Goal: Information Seeking & Learning: Learn about a topic

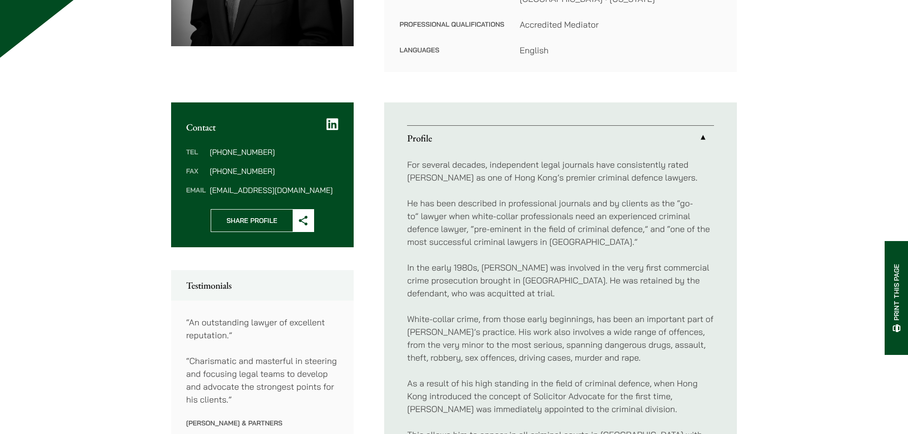
scroll to position [668, 0]
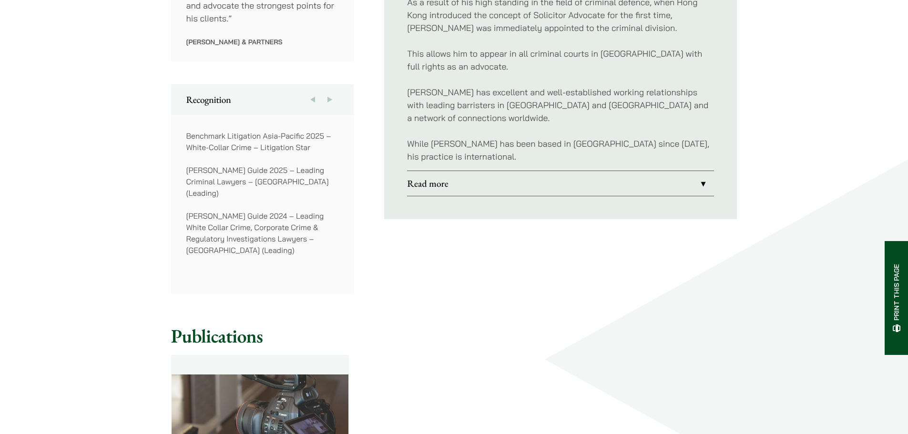
click at [463, 171] on link "Read more" at bounding box center [560, 183] width 307 height 25
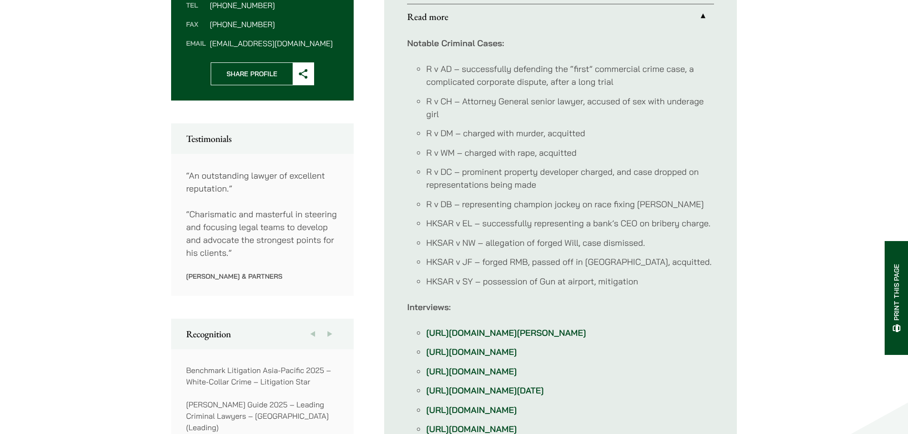
scroll to position [429, 0]
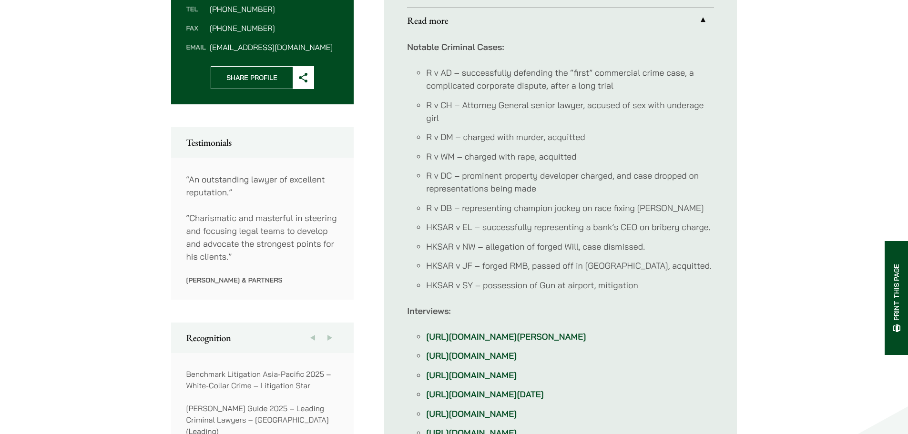
drag, startPoint x: 715, startPoint y: 210, endPoint x: 643, endPoint y: 225, distance: 73.5
click at [715, 211] on ul "Profile For several decades, independent legal journals have consistently rated…" at bounding box center [560, 250] width 353 height 582
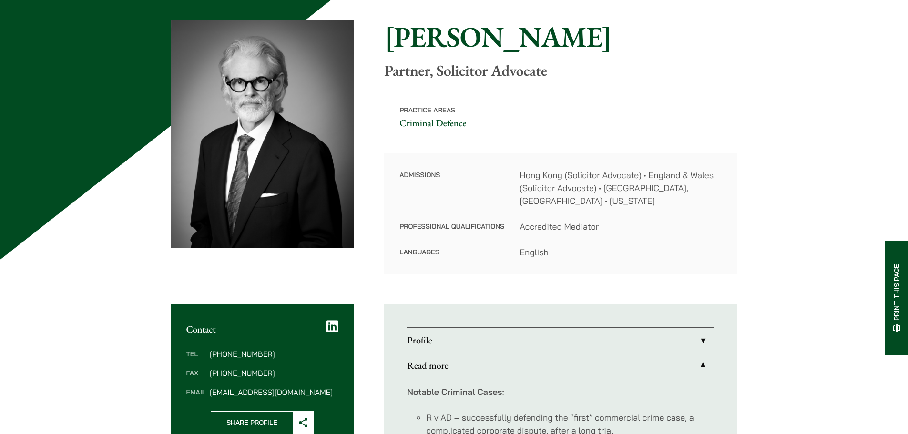
scroll to position [0, 0]
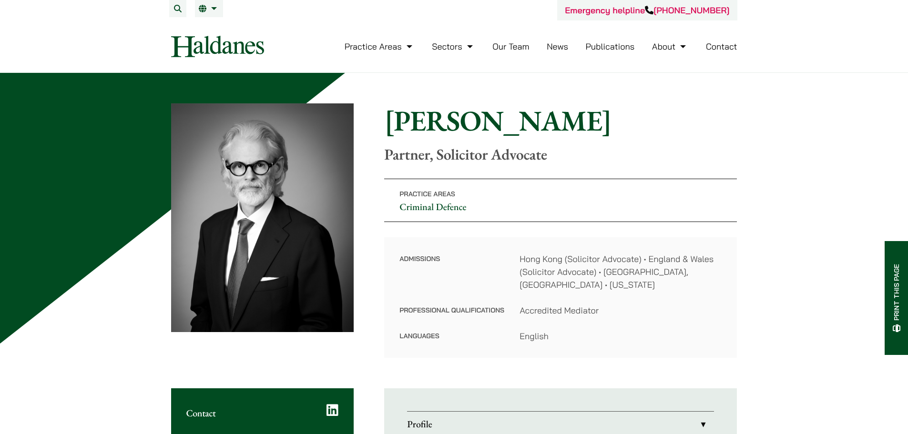
click at [503, 45] on link "Our Team" at bounding box center [511, 46] width 37 height 11
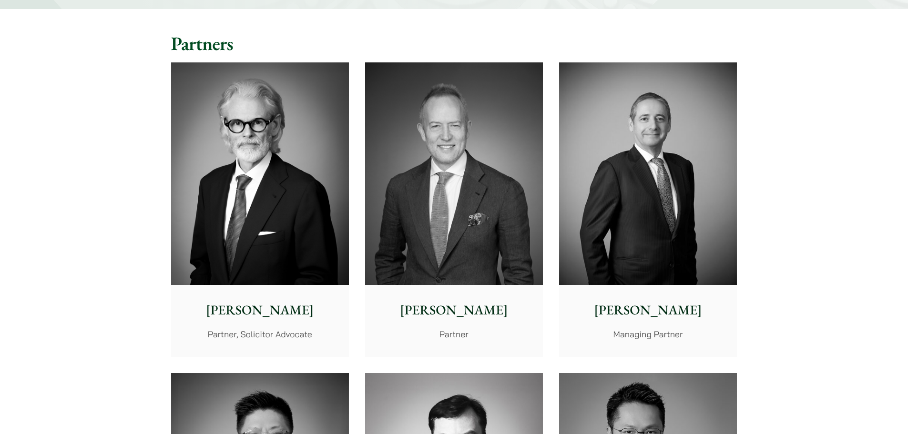
scroll to position [95, 0]
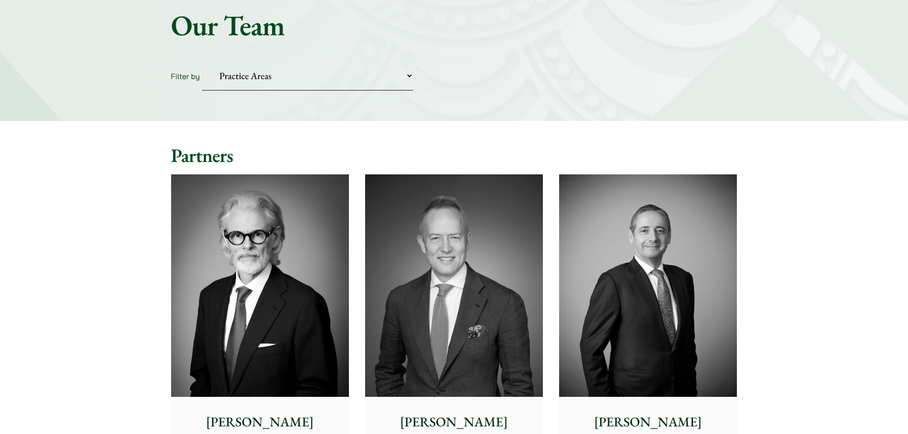
click at [341, 84] on select "Practice Areas Antitrust and Competition Civil Litigation & Dispute Resolution …" at bounding box center [307, 76] width 211 height 29
select select "criminal-defence"
click at [202, 62] on select "Practice Areas Antitrust and Competition Civil Litigation & Dispute Resolution …" at bounding box center [307, 76] width 211 height 29
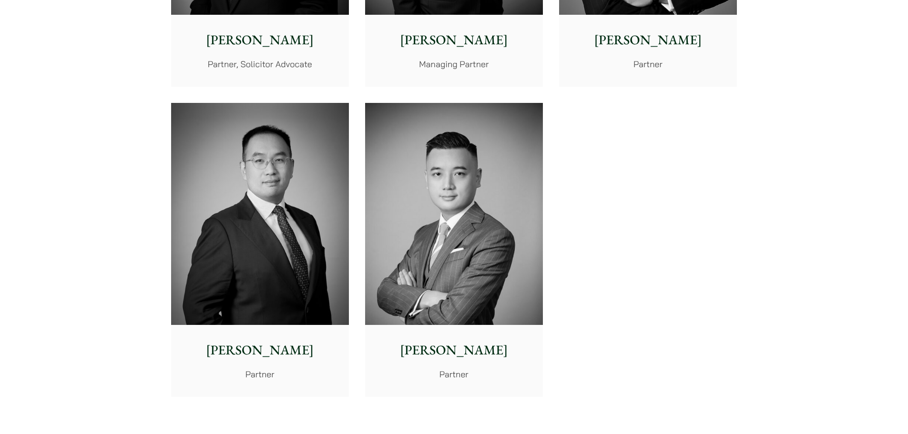
scroll to position [572, 0]
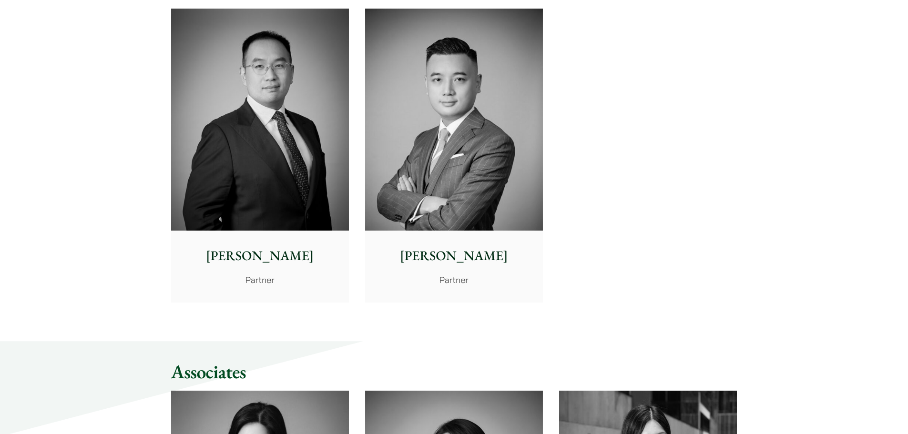
click at [483, 160] on img at bounding box center [454, 120] width 178 height 223
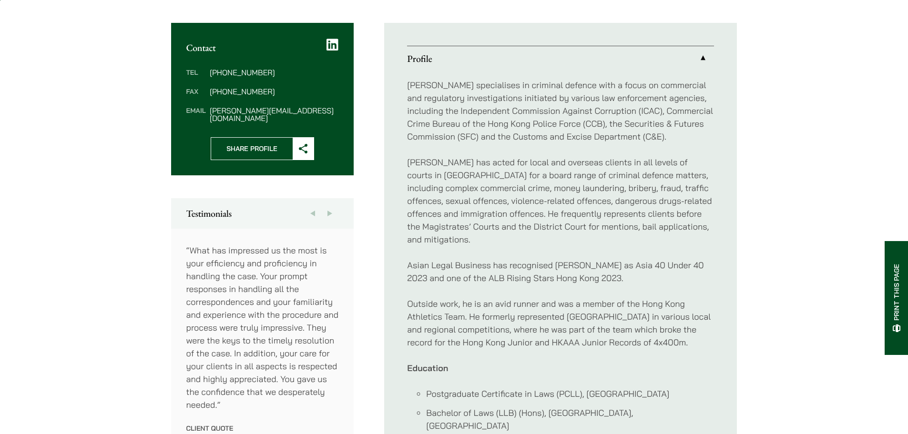
scroll to position [525, 0]
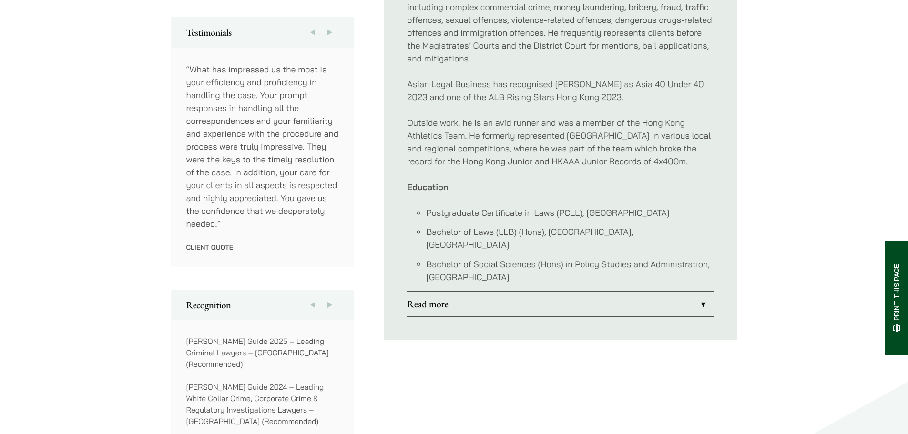
click at [535, 298] on link "Read more" at bounding box center [560, 304] width 307 height 25
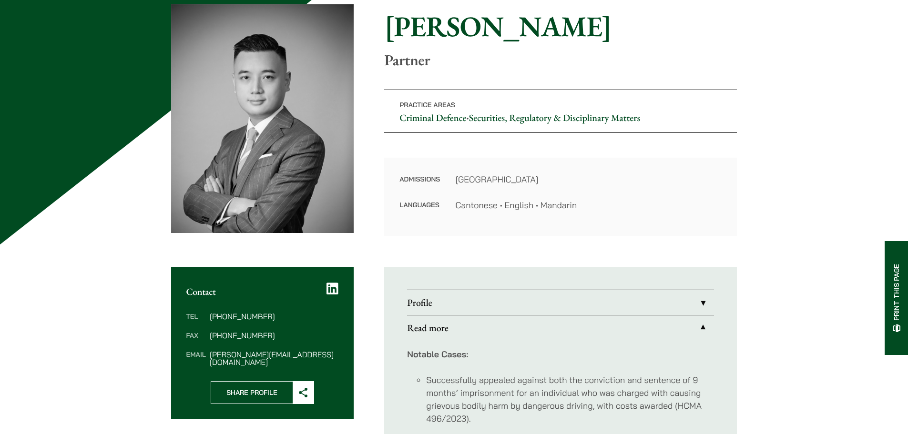
scroll to position [57, 0]
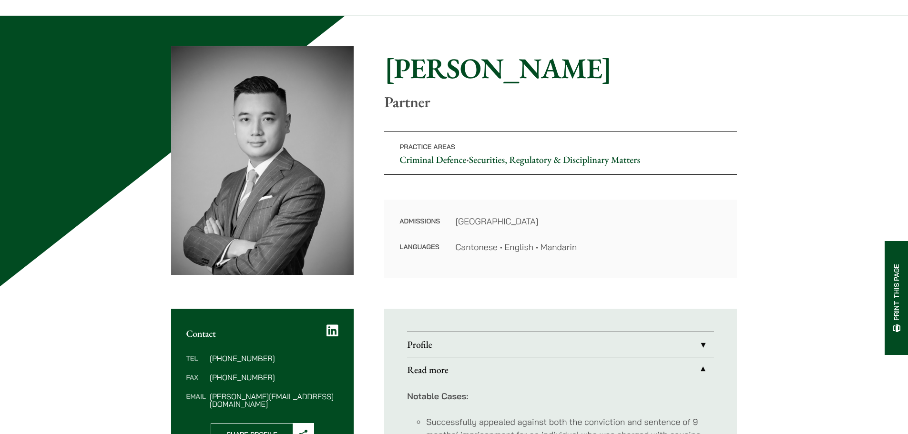
drag, startPoint x: 443, startPoint y: 350, endPoint x: 434, endPoint y: 356, distance: 11.0
click at [444, 349] on link "Profile" at bounding box center [560, 344] width 307 height 25
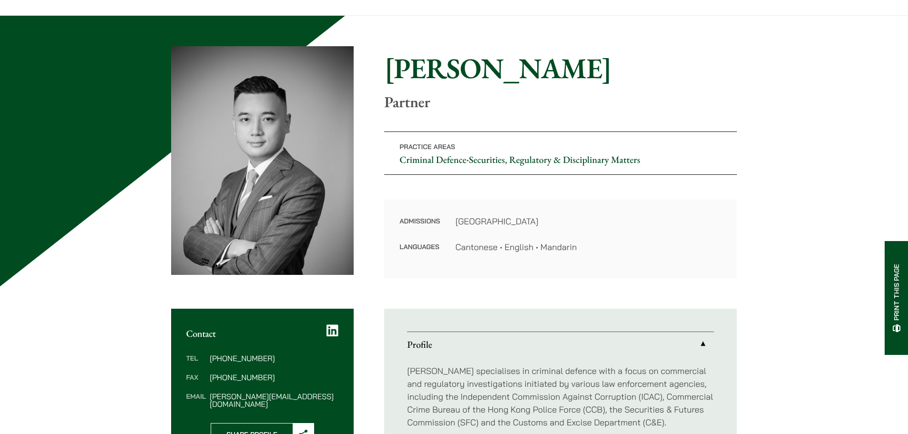
drag, startPoint x: 673, startPoint y: 265, endPoint x: 307, endPoint y: 194, distance: 372.6
click at [672, 265] on div "Admissions Hong Kong Languages Cantonese • English • Mandarin" at bounding box center [560, 239] width 353 height 79
